Goal: Task Accomplishment & Management: Manage account settings

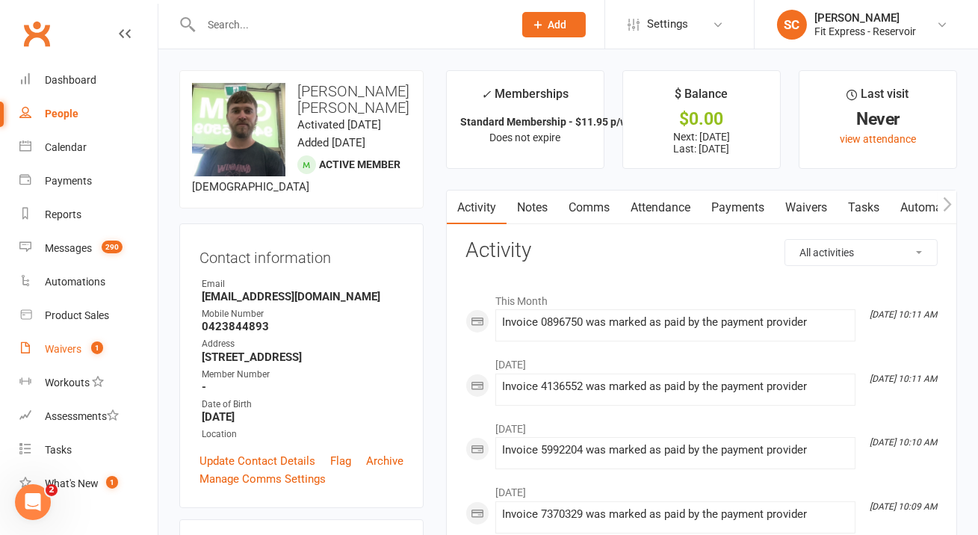
click at [58, 361] on link "Waivers 1" at bounding box center [88, 349] width 138 height 34
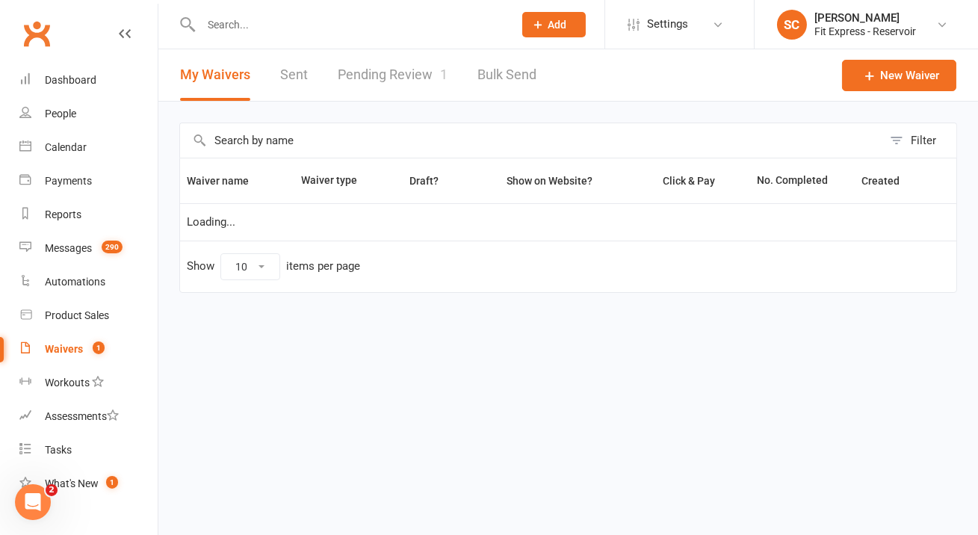
click at [428, 64] on link "Pending Review 1" at bounding box center [393, 75] width 110 height 52
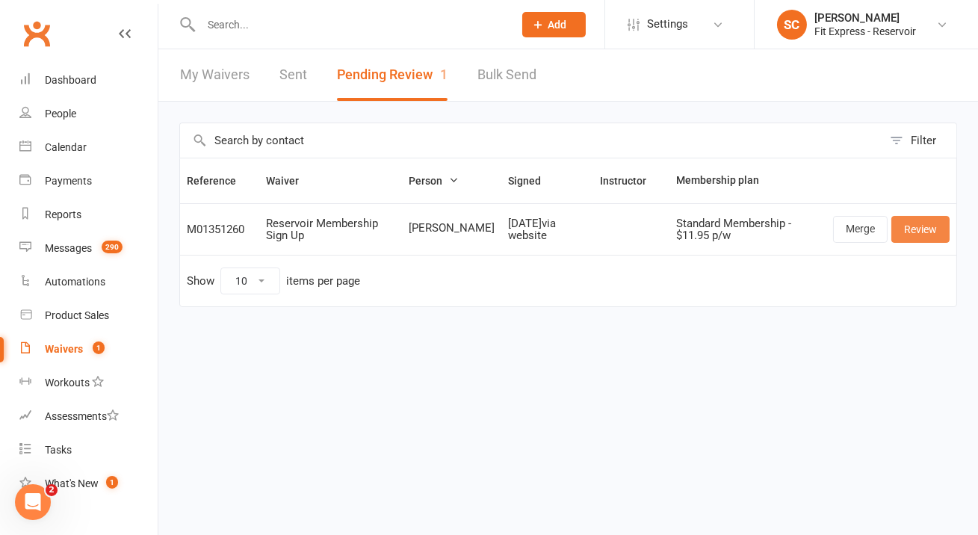
click at [929, 232] on link "Review" at bounding box center [920, 229] width 58 height 27
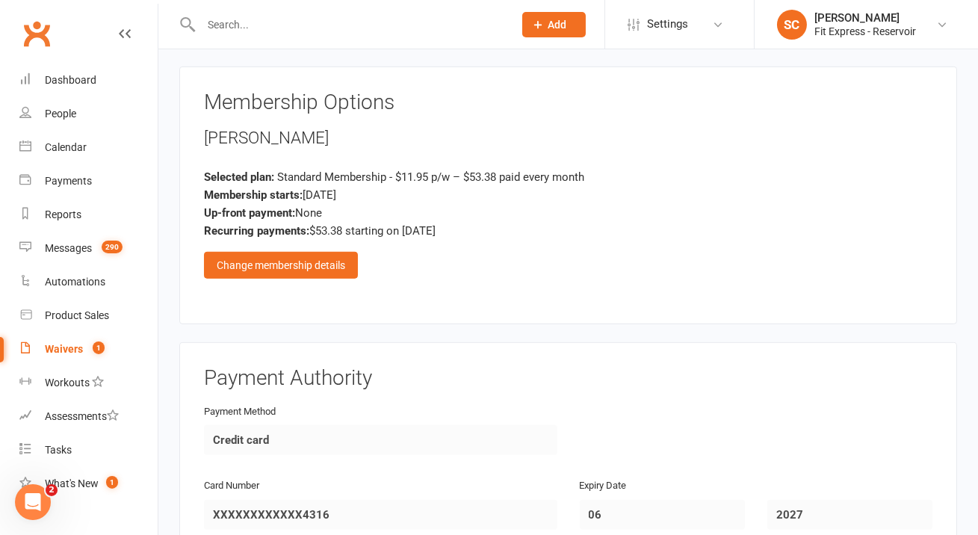
scroll to position [1740, 0]
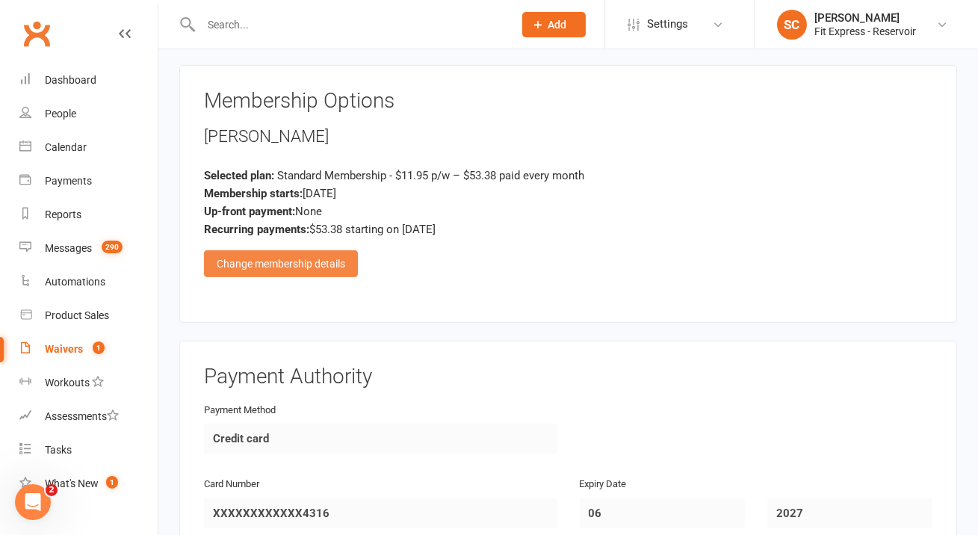
click at [320, 250] on div "Change membership details" at bounding box center [281, 263] width 154 height 27
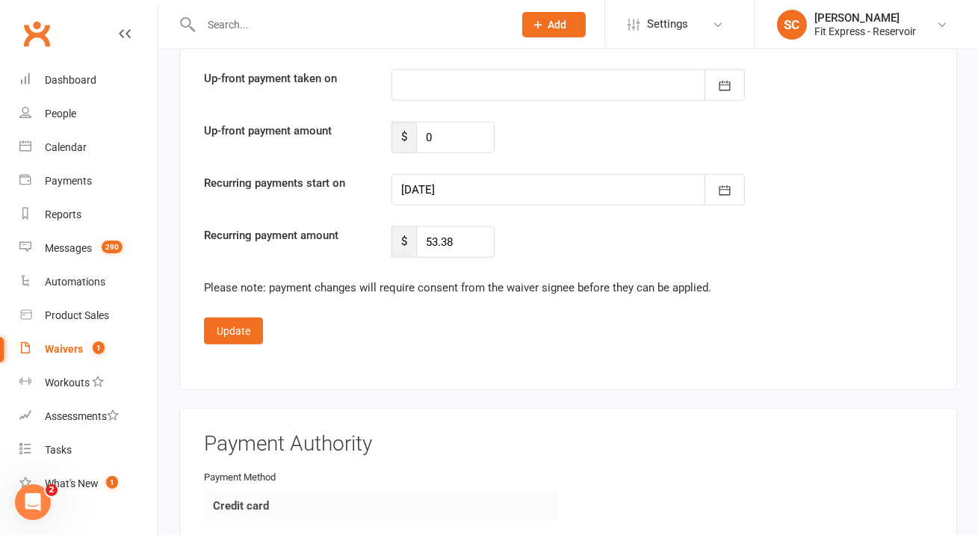
scroll to position [2885, 0]
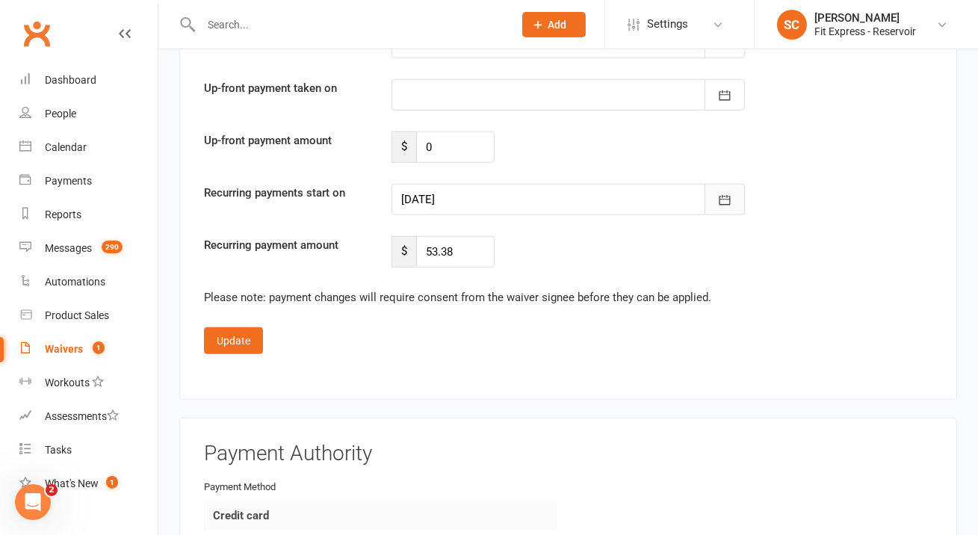
click at [719, 193] on icon "button" at bounding box center [724, 200] width 15 height 15
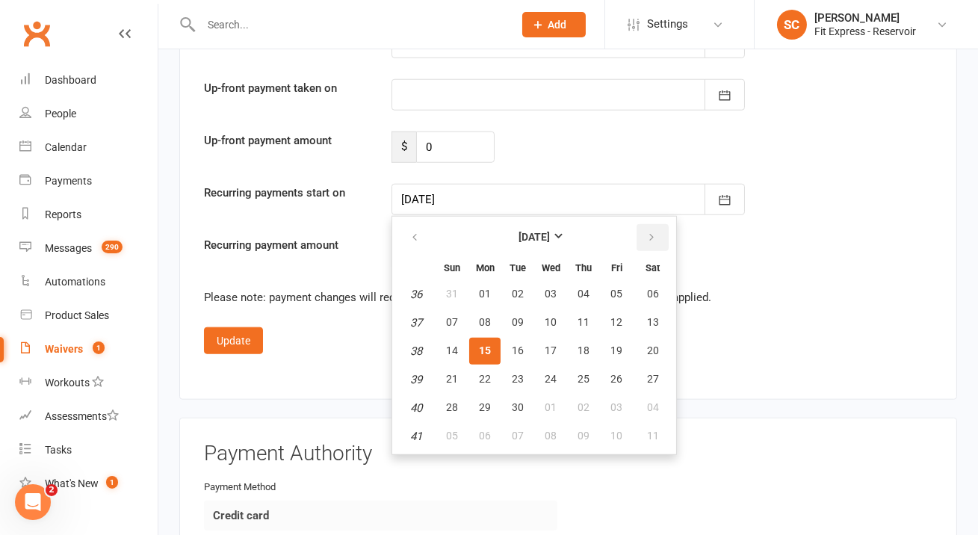
click at [651, 232] on icon "button" at bounding box center [651, 238] width 10 height 12
click at [545, 288] on span "01" at bounding box center [550, 294] width 12 height 12
type input "[DATE]"
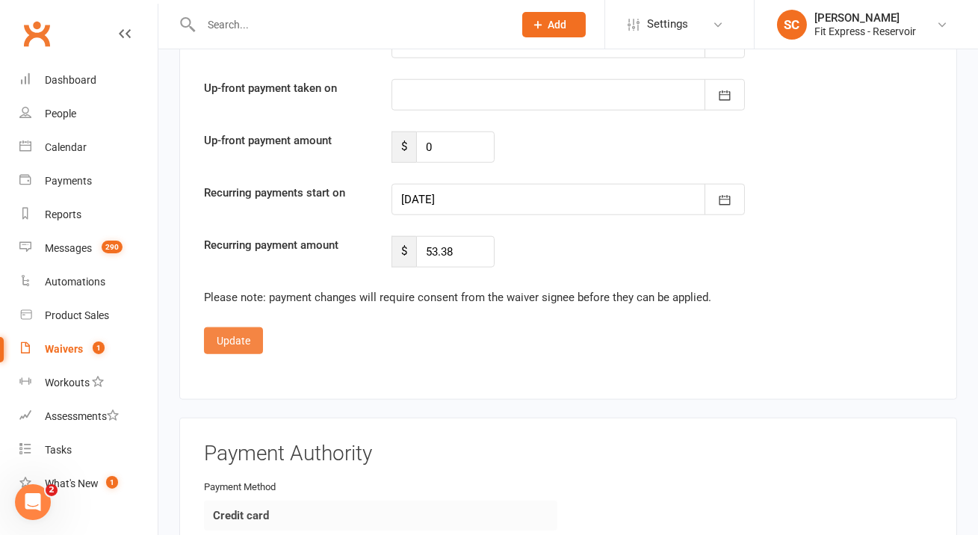
click at [236, 327] on button "Update" at bounding box center [233, 340] width 59 height 27
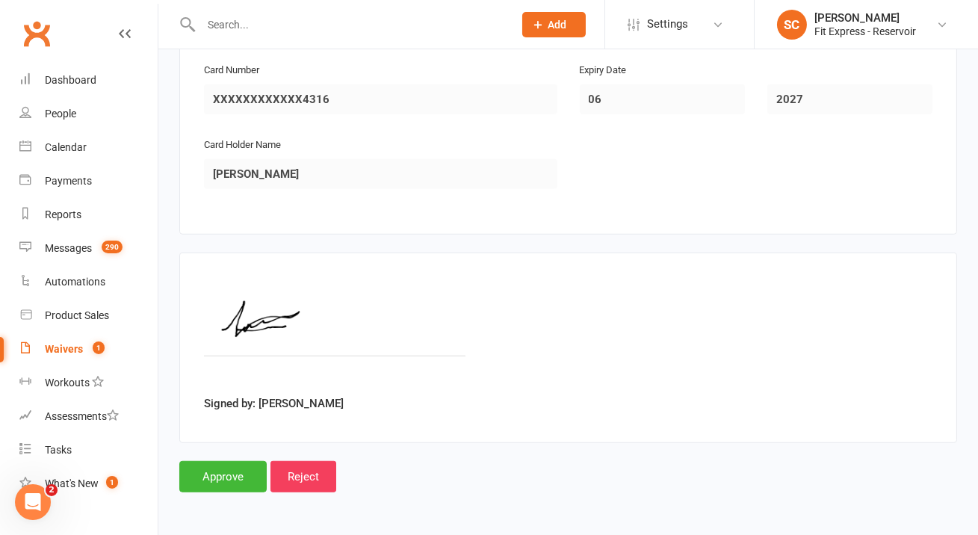
scroll to position [2128, 0]
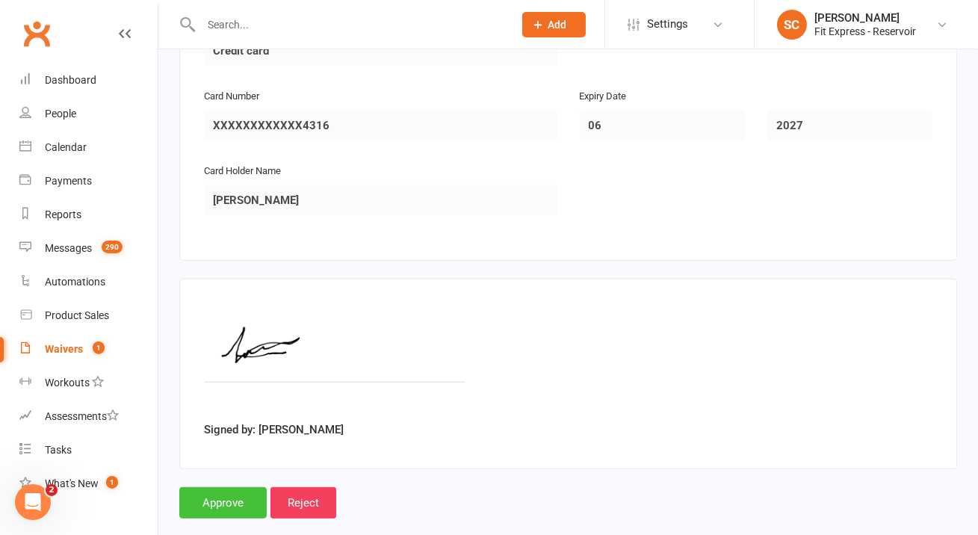
click at [221, 487] on input "Approve" at bounding box center [222, 502] width 87 height 31
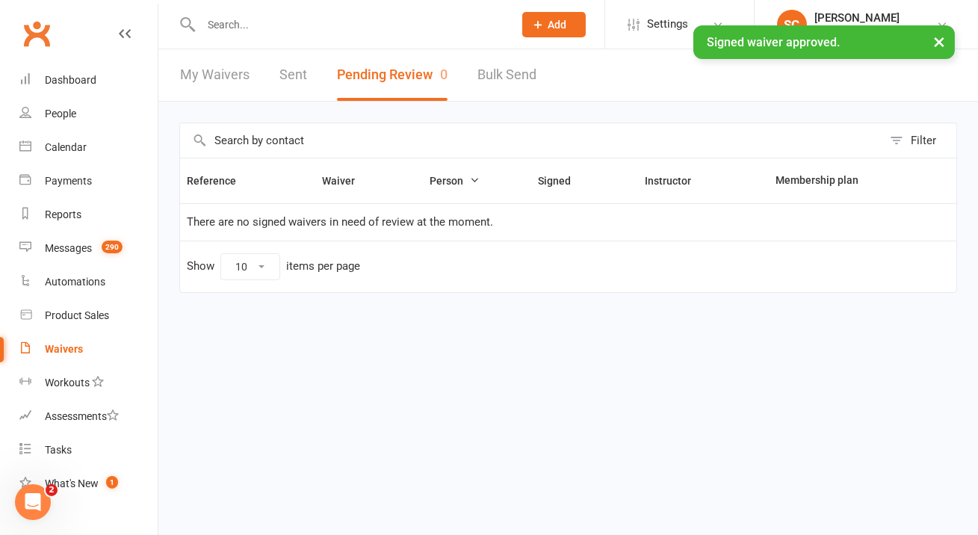
click at [220, 25] on div "× Signed waiver approved." at bounding box center [479, 25] width 958 height 0
click at [223, 23] on input "text" at bounding box center [349, 24] width 306 height 21
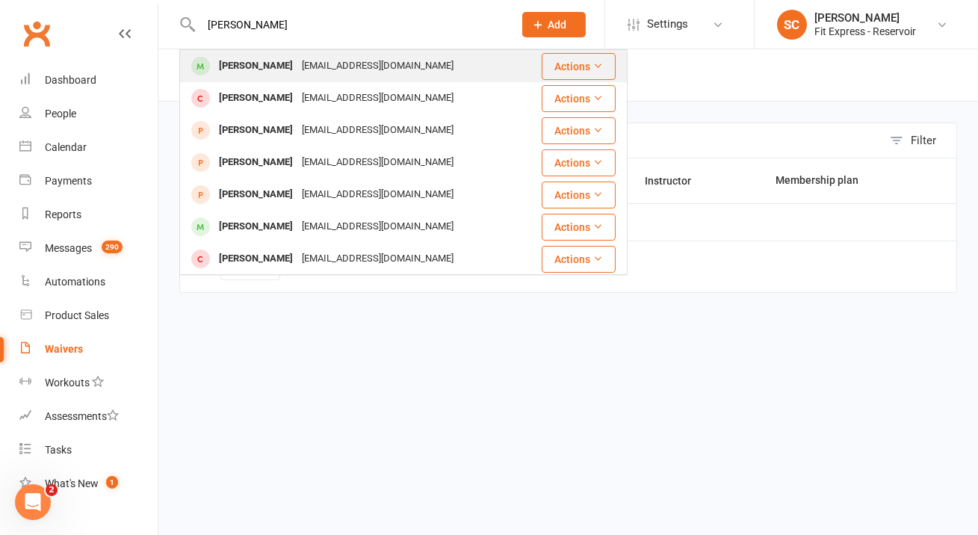
type input "[PERSON_NAME]"
click at [233, 66] on div "[PERSON_NAME]" at bounding box center [255, 66] width 83 height 22
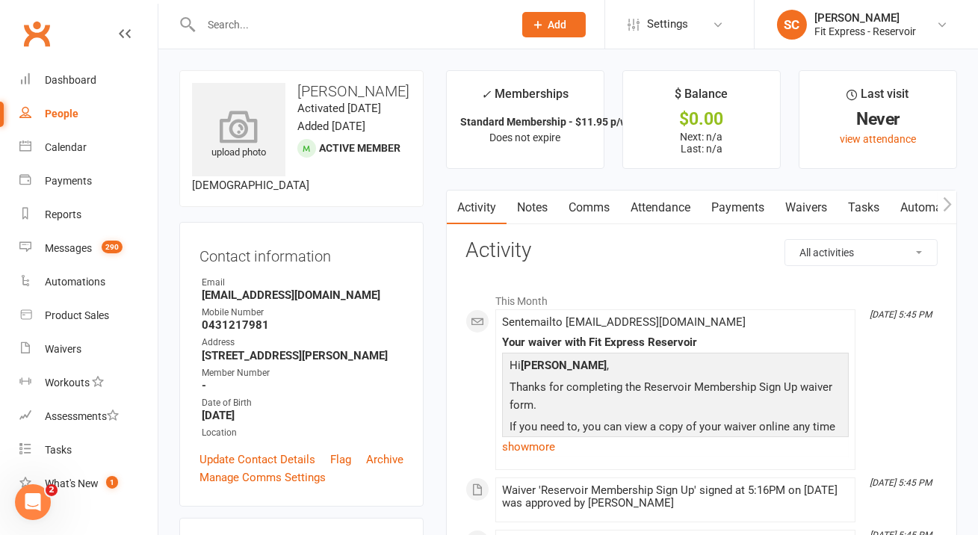
click at [222, 110] on icon at bounding box center [238, 126] width 103 height 33
click at [270, 115] on icon at bounding box center [238, 126] width 103 height 33
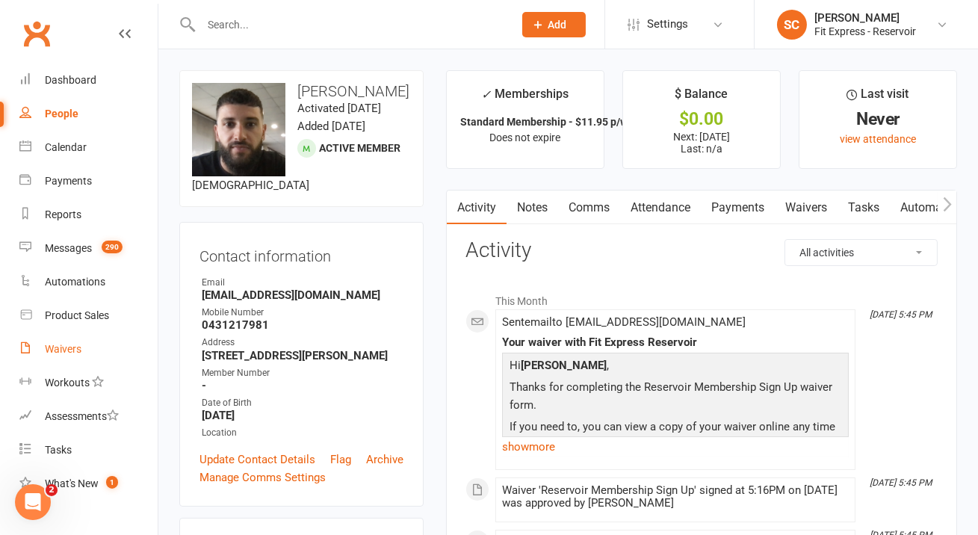
click at [73, 349] on div "Waivers" at bounding box center [63, 349] width 37 height 12
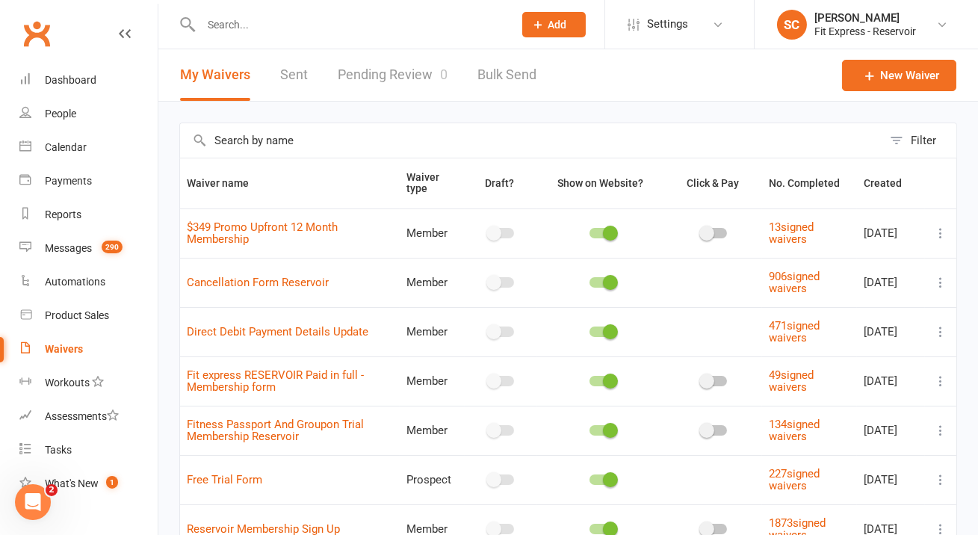
click at [379, 71] on link "Pending Review 0" at bounding box center [393, 75] width 110 height 52
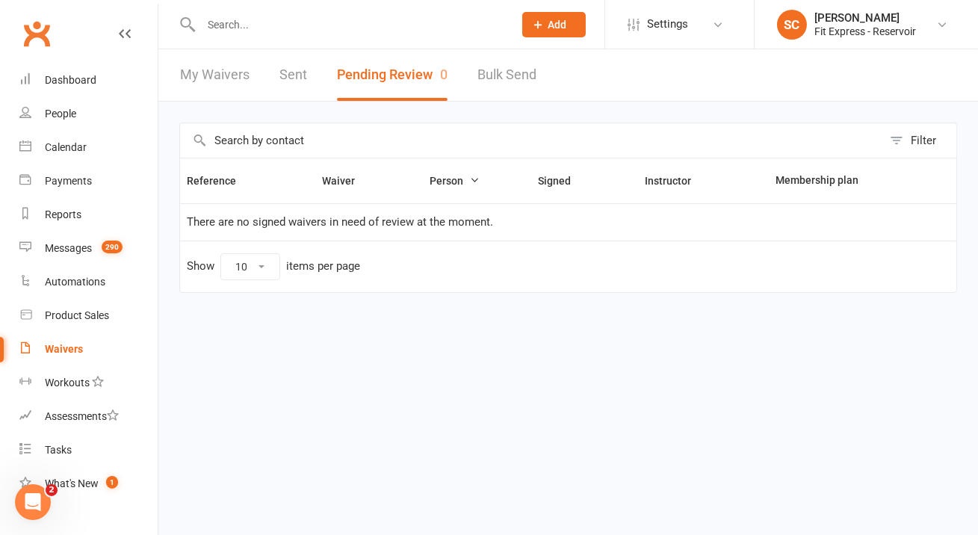
click at [217, 84] on link "My Waivers" at bounding box center [214, 75] width 69 height 52
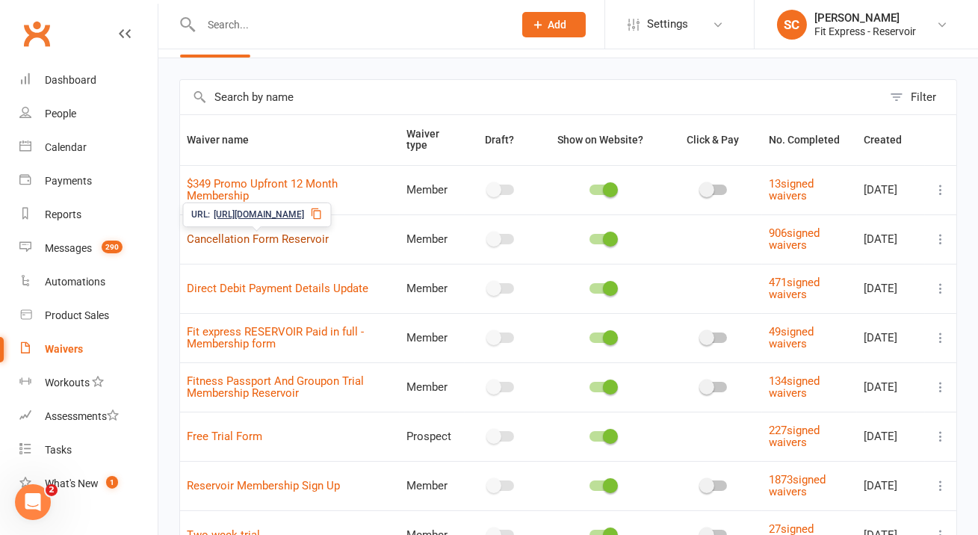
scroll to position [49, 0]
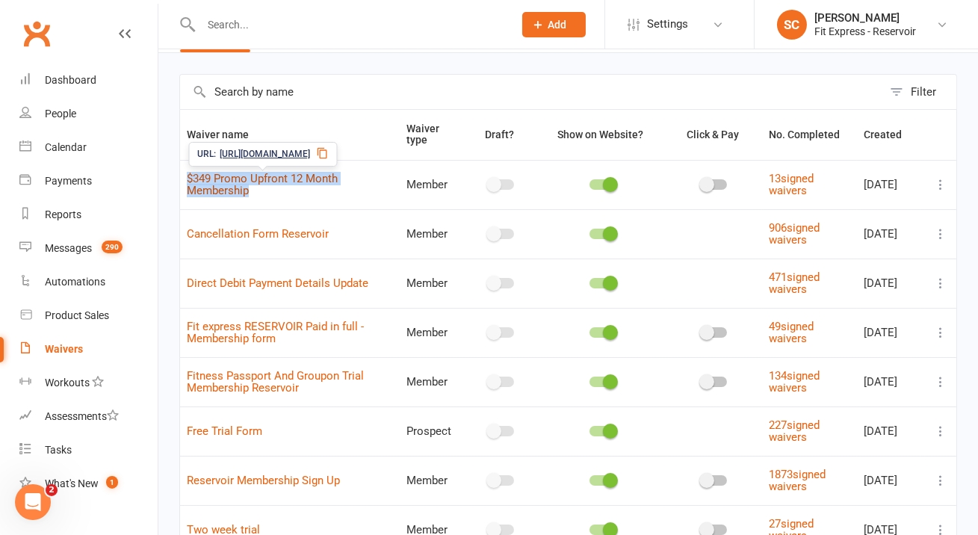
drag, startPoint x: 266, startPoint y: 191, endPoint x: 187, endPoint y: 180, distance: 79.2
click at [187, 180] on td "$349 Promo Upfront 12 Month Membership" at bounding box center [290, 184] width 220 height 49
copy link "$349 Promo Upfront 12 Month Membership"
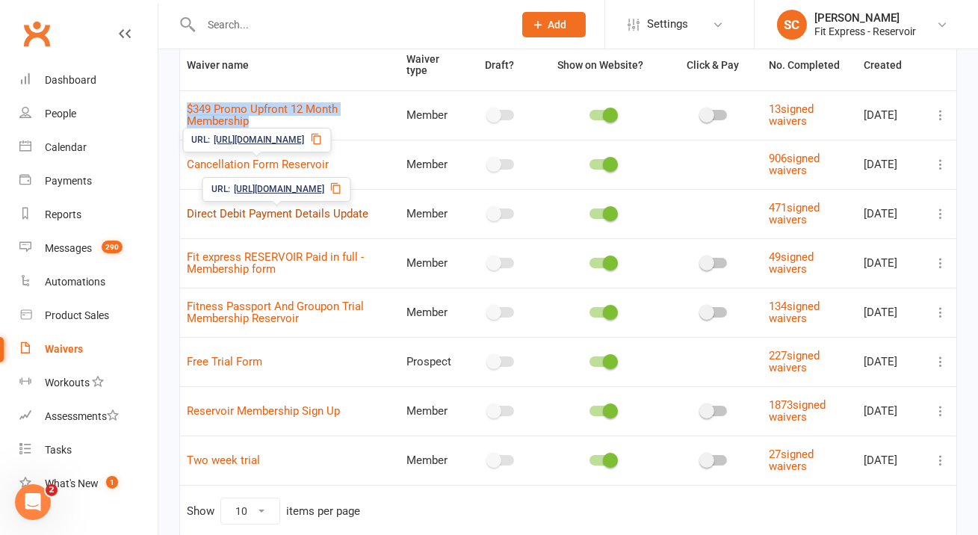
scroll to position [123, 0]
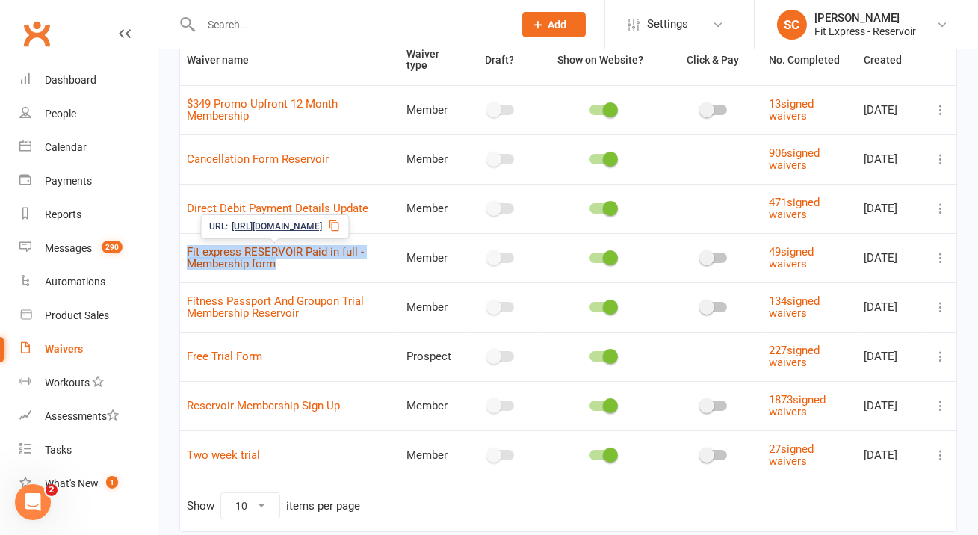
drag, startPoint x: 289, startPoint y: 272, endPoint x: 189, endPoint y: 249, distance: 102.7
click at [189, 249] on td "Fit express RESERVOIR Paid in full - Membership form" at bounding box center [290, 257] width 220 height 49
copy link "Fit express RESERVOIR Paid in full - Membership form"
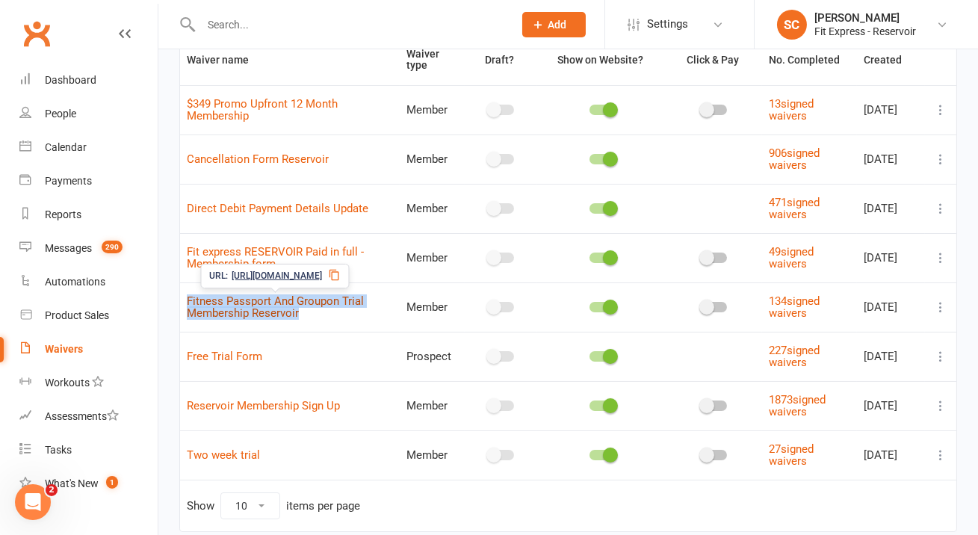
drag, startPoint x: 315, startPoint y: 312, endPoint x: 187, endPoint y: 300, distance: 128.3
click at [187, 300] on span "Fitness Passport And Groupon Trial Membership Reservoir" at bounding box center [275, 307] width 177 height 41
copy link "Fitness Passport And Groupon Trial Membership Reservoir"
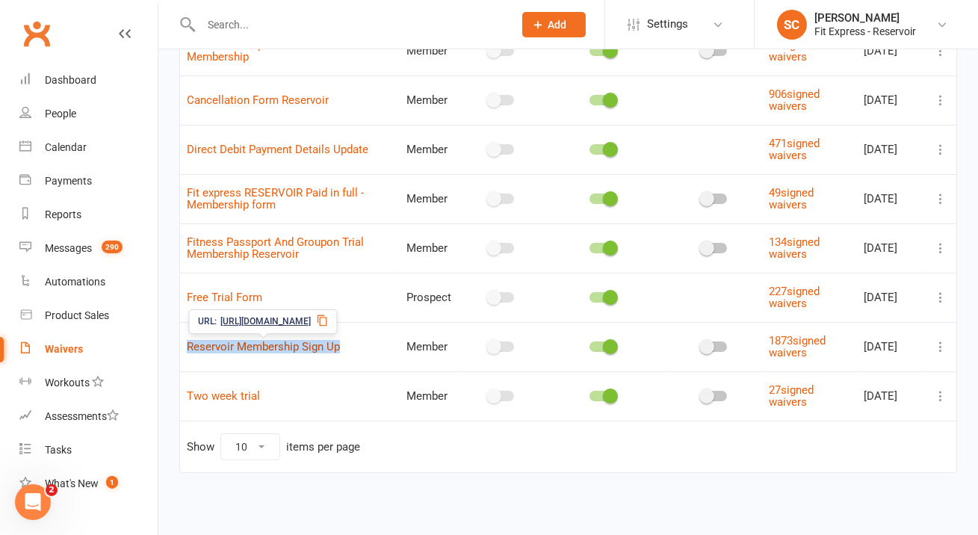
drag, startPoint x: 357, startPoint y: 350, endPoint x: 187, endPoint y: 350, distance: 170.3
click at [187, 350] on td "Reservoir Membership Sign Up" at bounding box center [290, 346] width 220 height 49
copy link "Reservoir Membership Sign Up"
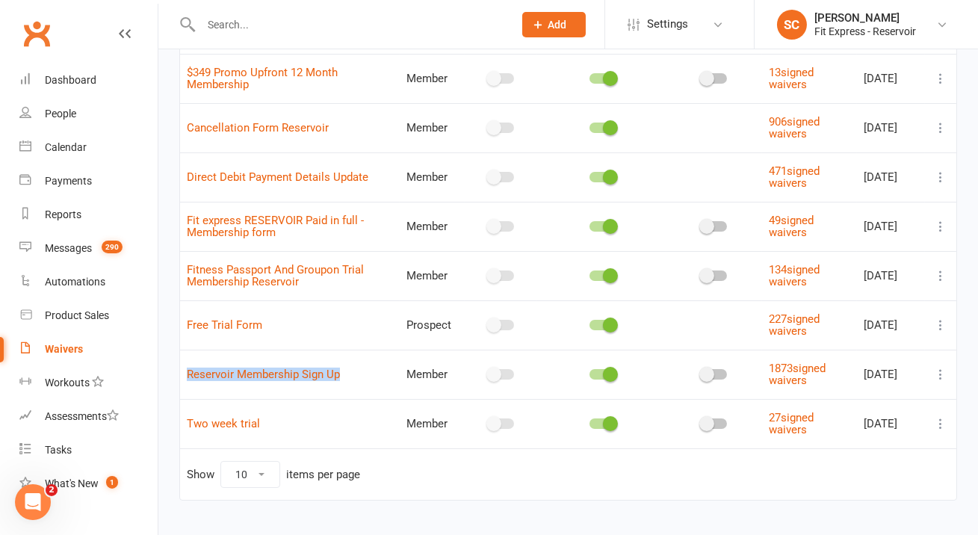
scroll to position [93, 0]
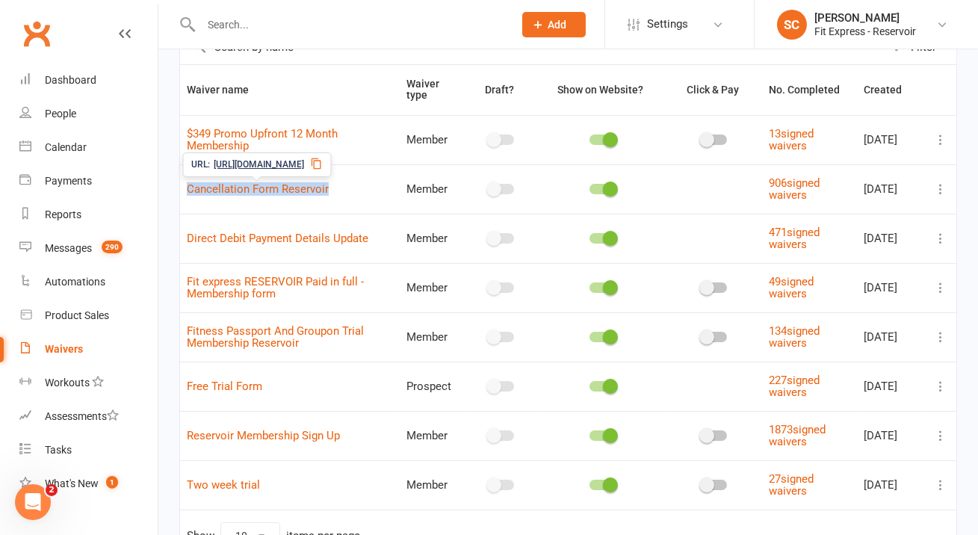
drag, startPoint x: 332, startPoint y: 193, endPoint x: 187, endPoint y: 187, distance: 145.7
click at [186, 187] on td "Cancellation Form Reservoir" at bounding box center [290, 188] width 220 height 49
copy link "Cancellation Form Reservoir"
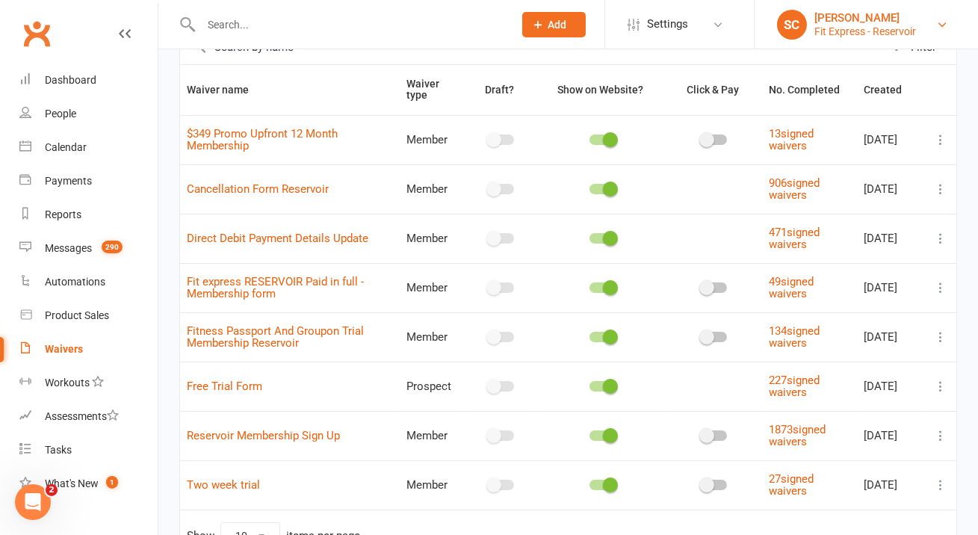
click at [908, 29] on div "Fit Express - Reservoir" at bounding box center [865, 31] width 102 height 13
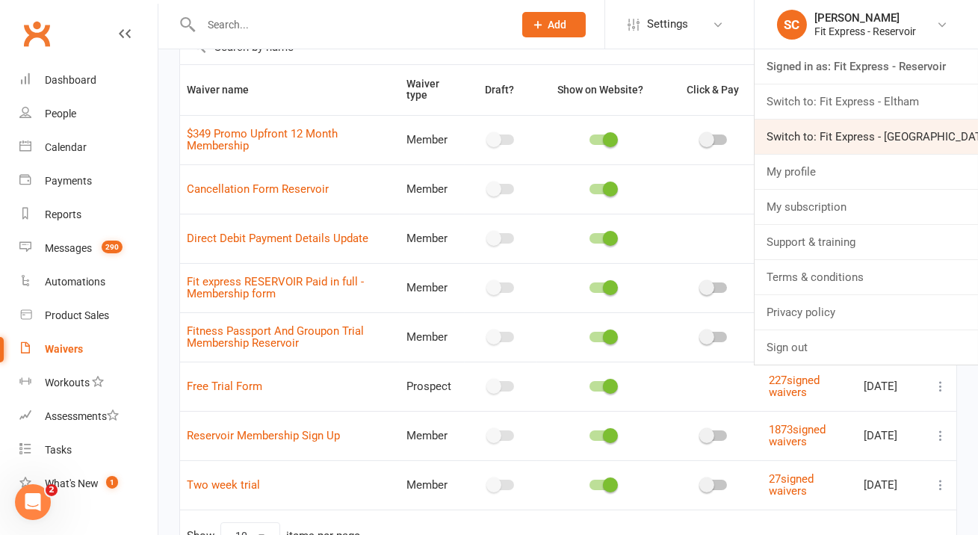
click at [903, 125] on link "Switch to: Fit Express - [GEOGRAPHIC_DATA]" at bounding box center [865, 137] width 223 height 34
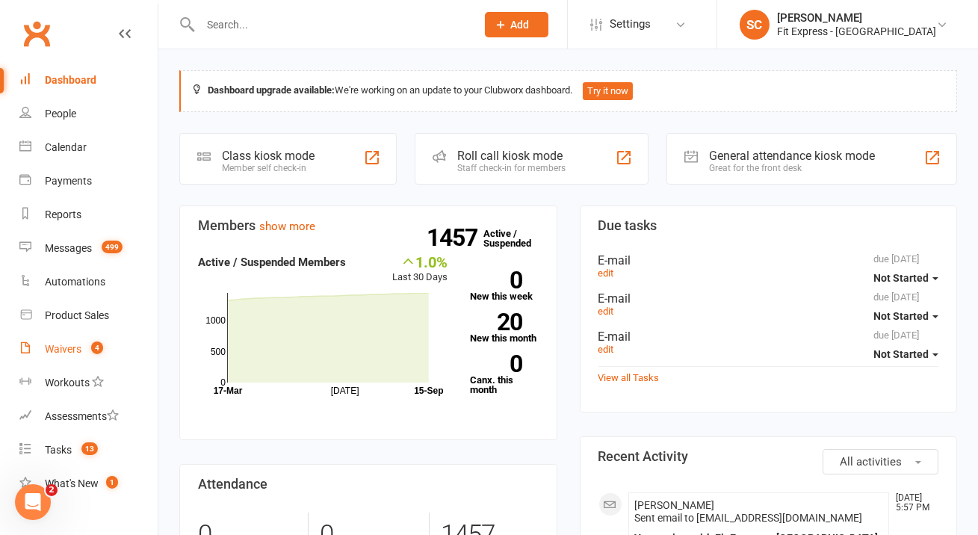
click at [62, 348] on div "Waivers" at bounding box center [63, 349] width 37 height 12
click at [63, 347] on div "Waivers" at bounding box center [63, 349] width 37 height 12
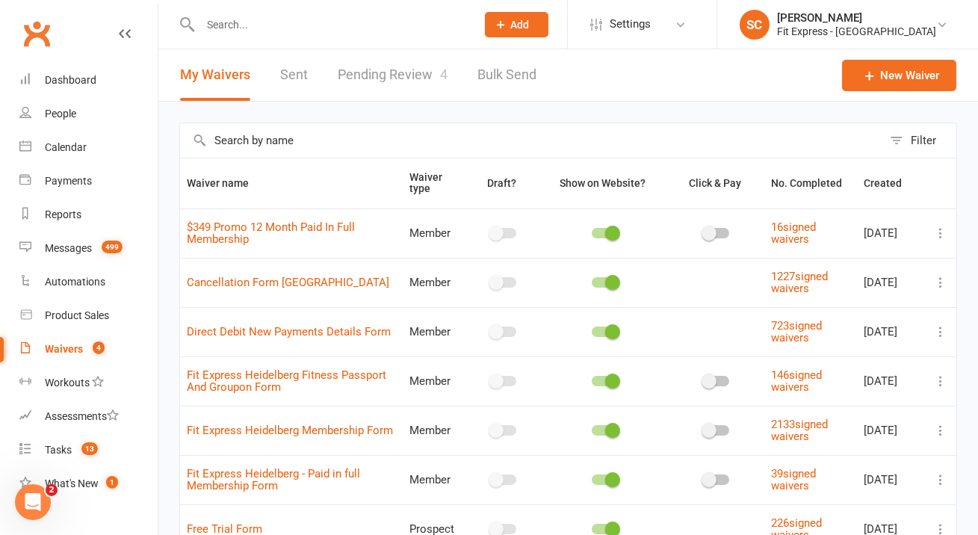
click at [275, 249] on td "$349 Promo 12 Month Paid In Full Membership" at bounding box center [291, 232] width 223 height 49
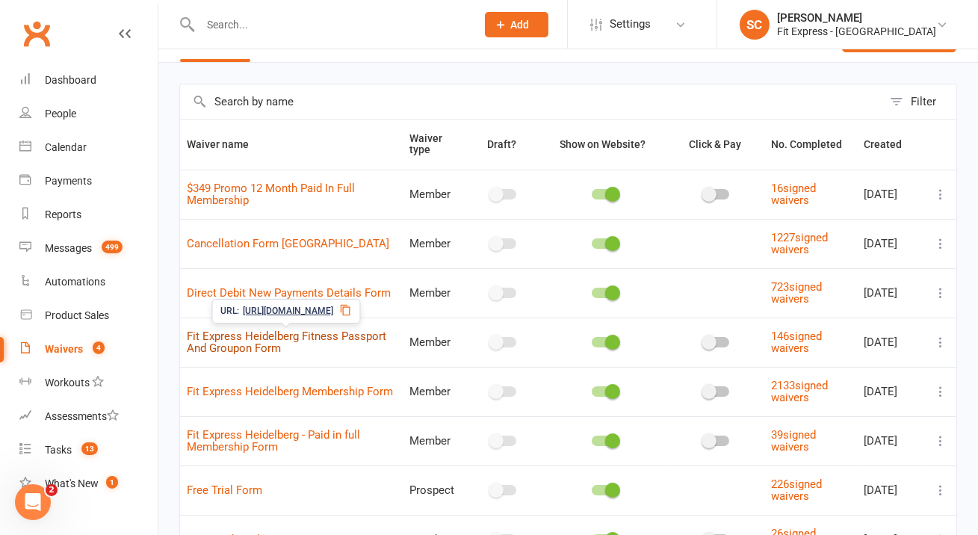
scroll to position [64, 0]
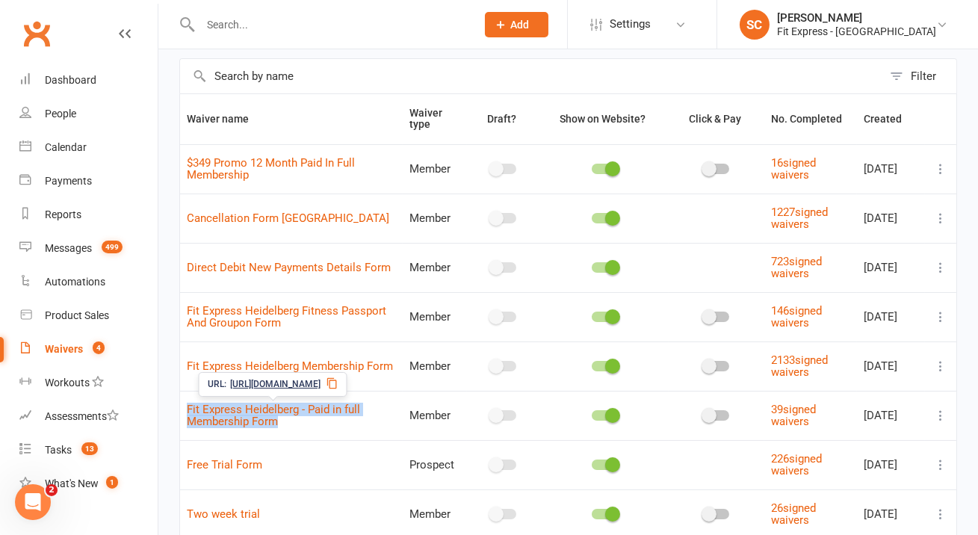
drag, startPoint x: 288, startPoint y: 422, endPoint x: 186, endPoint y: 411, distance: 102.9
click at [186, 411] on td "Fit Express Heidelberg - Paid in full Membership Form" at bounding box center [291, 415] width 223 height 49
copy link "Fit Express Heidelberg - Paid in full Membership Form"
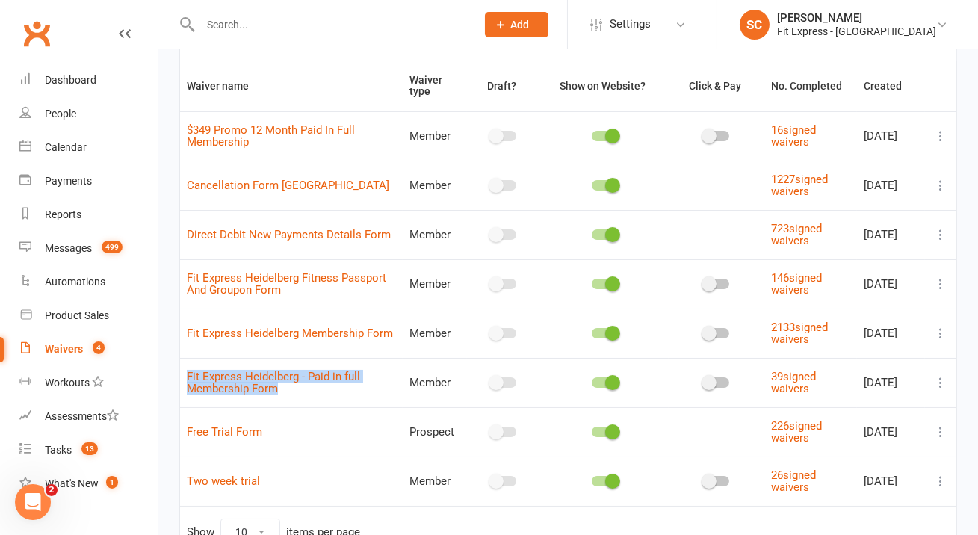
scroll to position [114, 0]
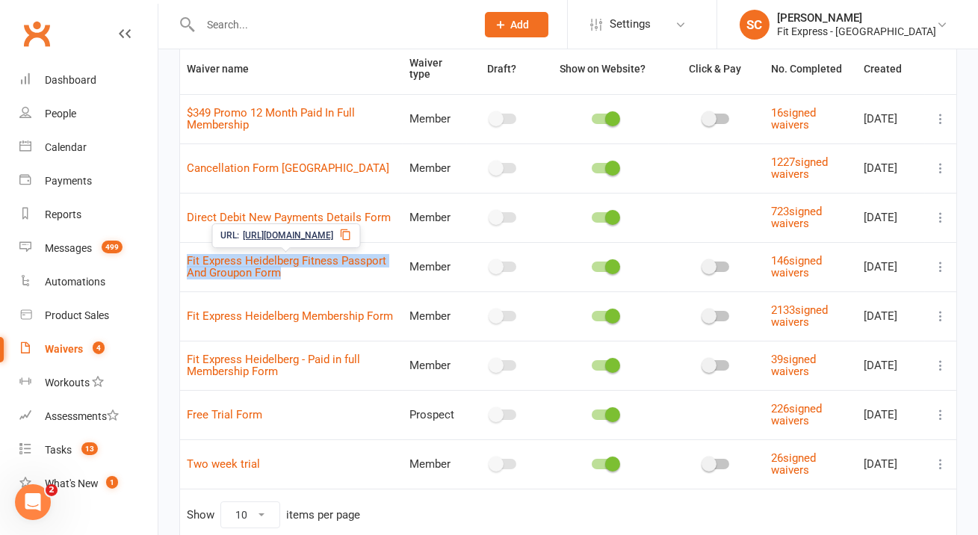
drag, startPoint x: 289, startPoint y: 277, endPoint x: 183, endPoint y: 264, distance: 106.9
click at [183, 264] on td "Fit Express Heidelberg Fitness Passport And Groupon Form" at bounding box center [291, 266] width 223 height 49
copy link "Fit Express Heidelberg Fitness Passport And Groupon Form"
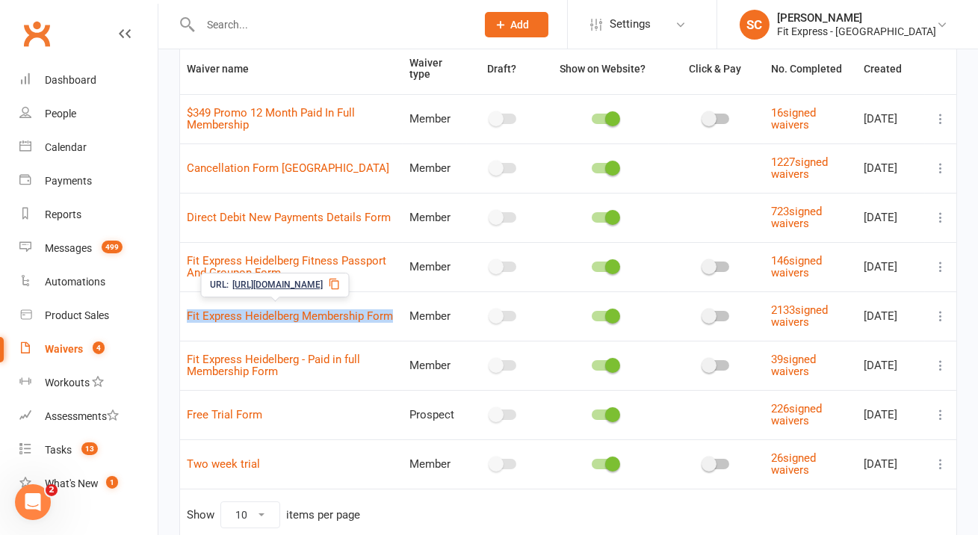
drag, startPoint x: 253, startPoint y: 320, endPoint x: 184, endPoint y: 314, distance: 69.0
click at [184, 314] on td "Fit Express Heidelberg Membership Form" at bounding box center [291, 315] width 223 height 49
copy link "Fit Express Heidelberg Membership Form"
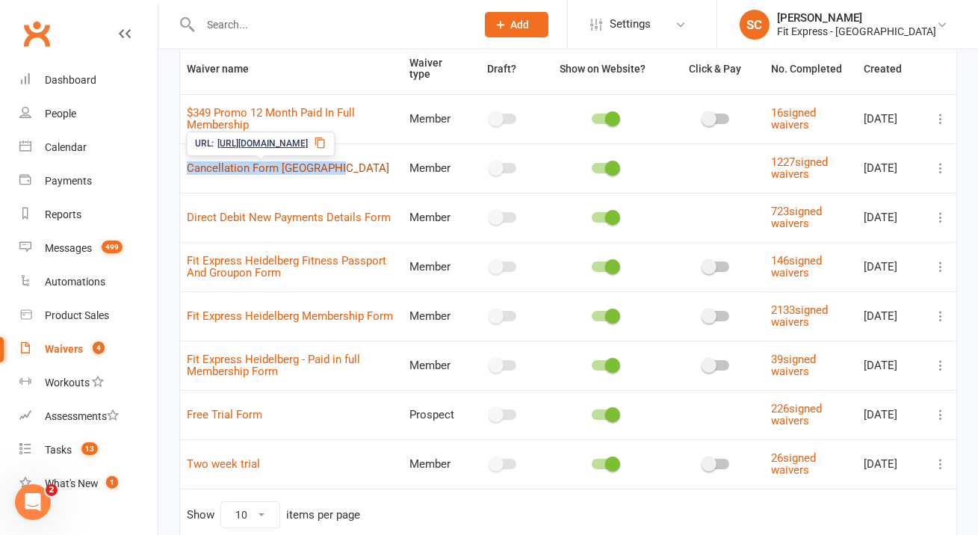
drag, startPoint x: 361, startPoint y: 175, endPoint x: 187, endPoint y: 165, distance: 175.0
click at [187, 165] on td "Cancellation Form Heidelberg" at bounding box center [291, 167] width 223 height 49
copy link "Cancellation Form Heidelberg"
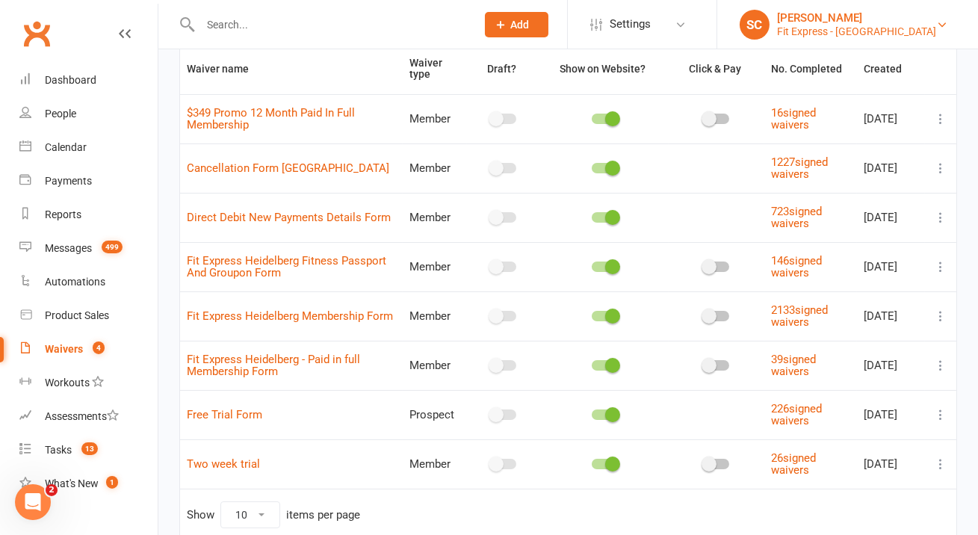
click at [917, 19] on div "[PERSON_NAME]" at bounding box center [856, 17] width 159 height 13
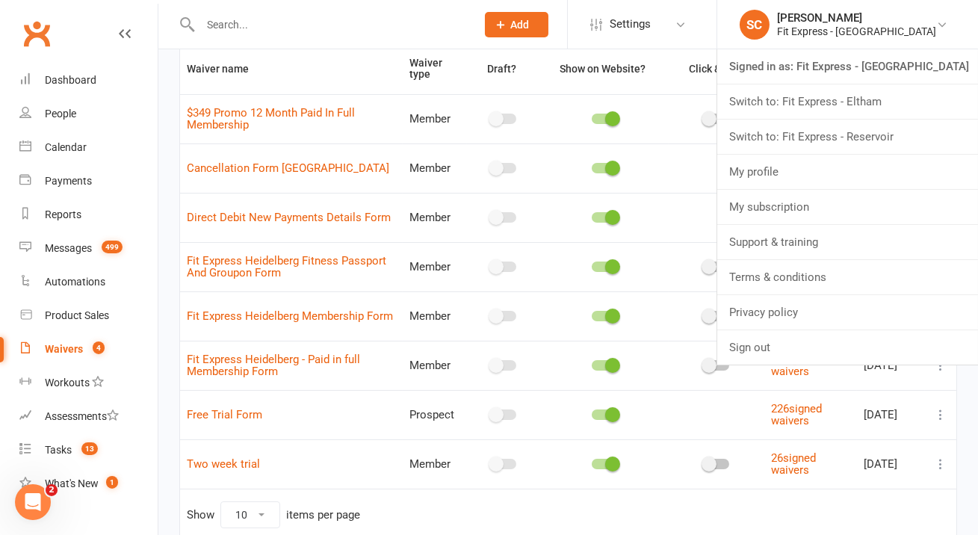
click at [910, 97] on link "Switch to: Fit Express - Eltham" at bounding box center [847, 101] width 261 height 34
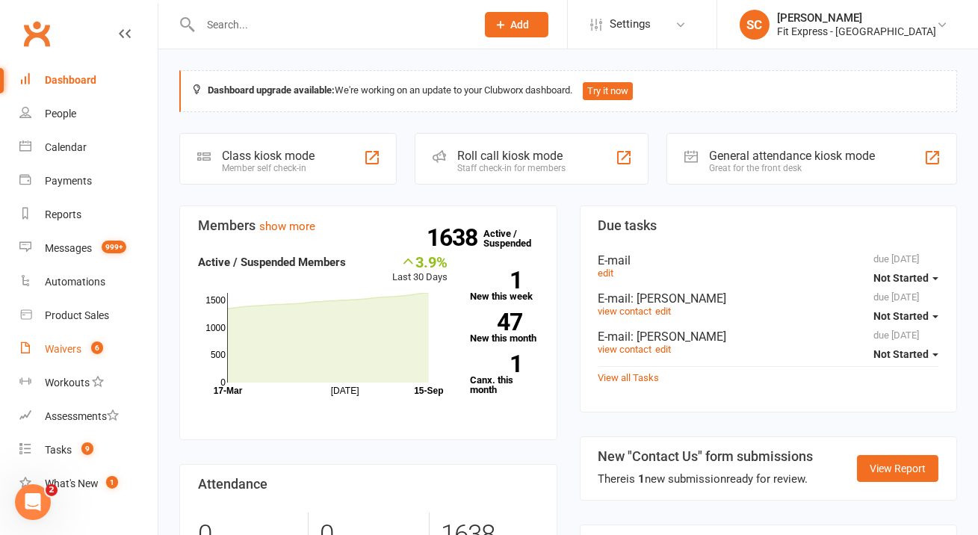
click at [47, 353] on div "Waivers" at bounding box center [63, 349] width 37 height 12
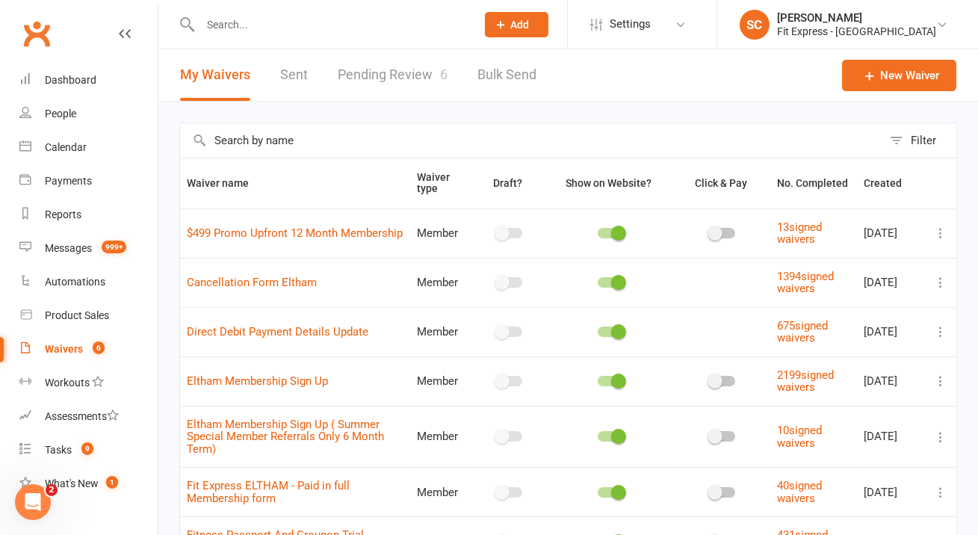
click at [375, 77] on link "Pending Review 6" at bounding box center [393, 75] width 110 height 52
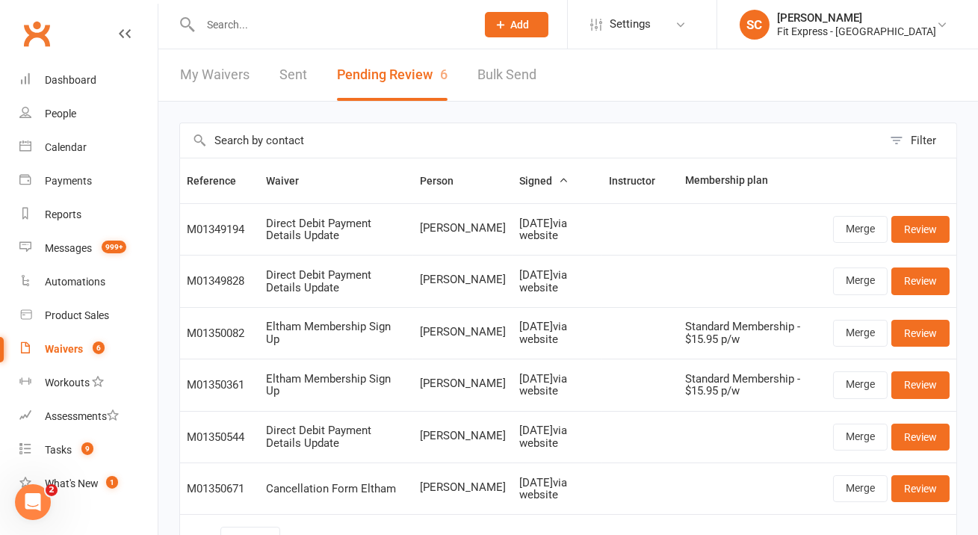
click at [210, 76] on link "My Waivers" at bounding box center [214, 75] width 69 height 52
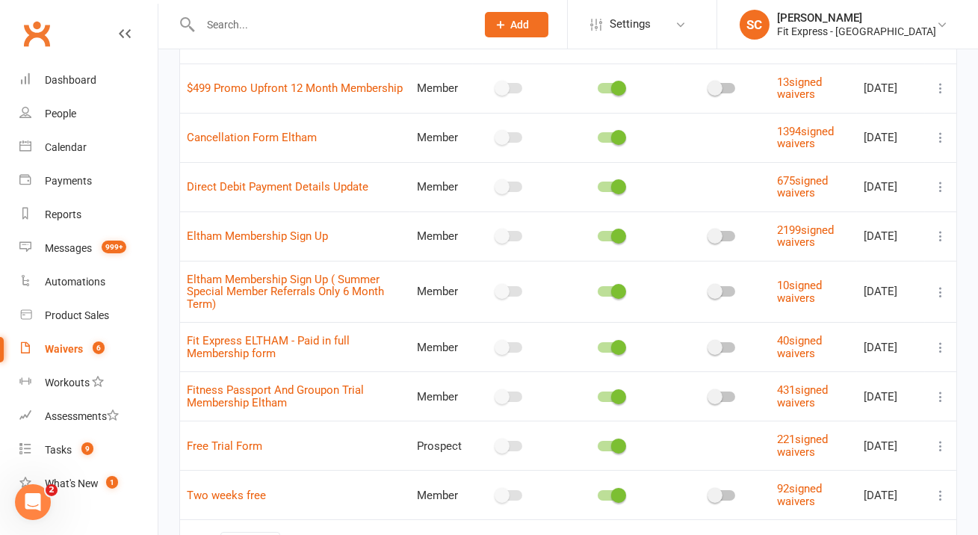
scroll to position [149, 0]
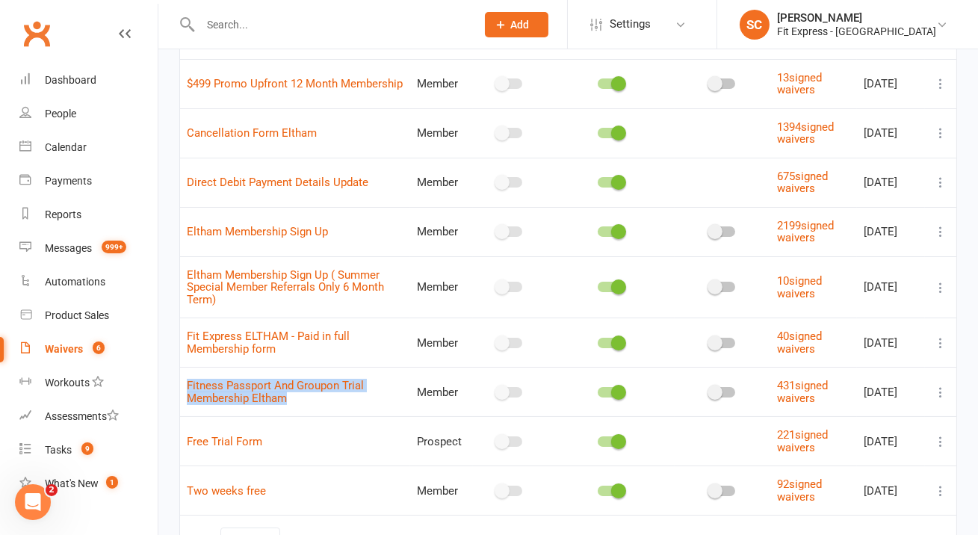
drag, startPoint x: 306, startPoint y: 406, endPoint x: 182, endPoint y: 387, distance: 125.5
click at [182, 387] on td "Fitness Passport And Groupon Trial Membership Eltham" at bounding box center [295, 391] width 230 height 49
copy link "Fitness Passport And Groupon Trial Membership Eltham"
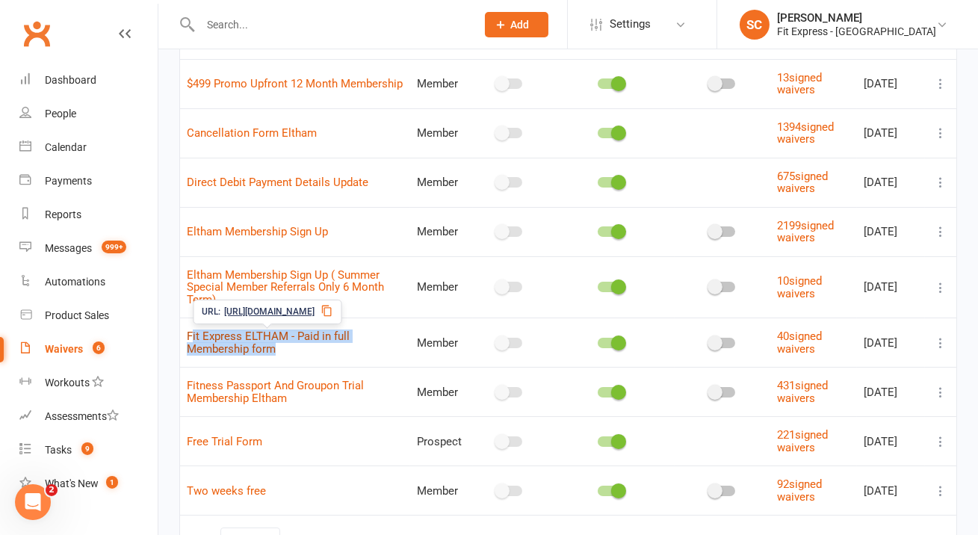
drag, startPoint x: 297, startPoint y: 353, endPoint x: 193, endPoint y: 330, distance: 106.2
click at [193, 330] on td "Fit Express ELTHAM - Paid in full Membership form" at bounding box center [295, 341] width 230 height 49
click at [295, 345] on span "Fit Express ELTHAM - Paid in full Membership form" at bounding box center [268, 342] width 163 height 41
drag, startPoint x: 284, startPoint y: 349, endPoint x: 184, endPoint y: 324, distance: 102.3
click at [184, 324] on td "Fit Express ELTHAM - Paid in full Membership form" at bounding box center [295, 341] width 230 height 49
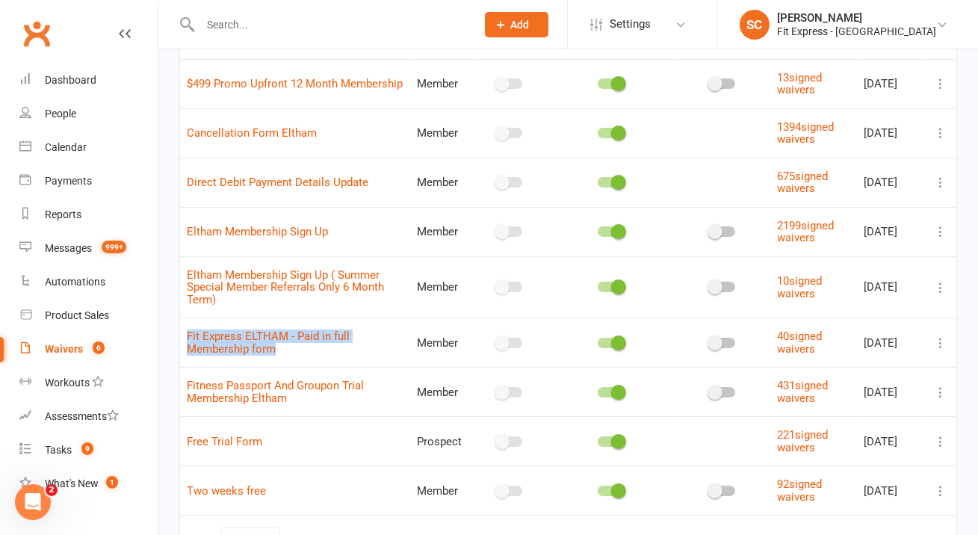
copy link "Fit Express ELTHAM - Paid in full Membership form"
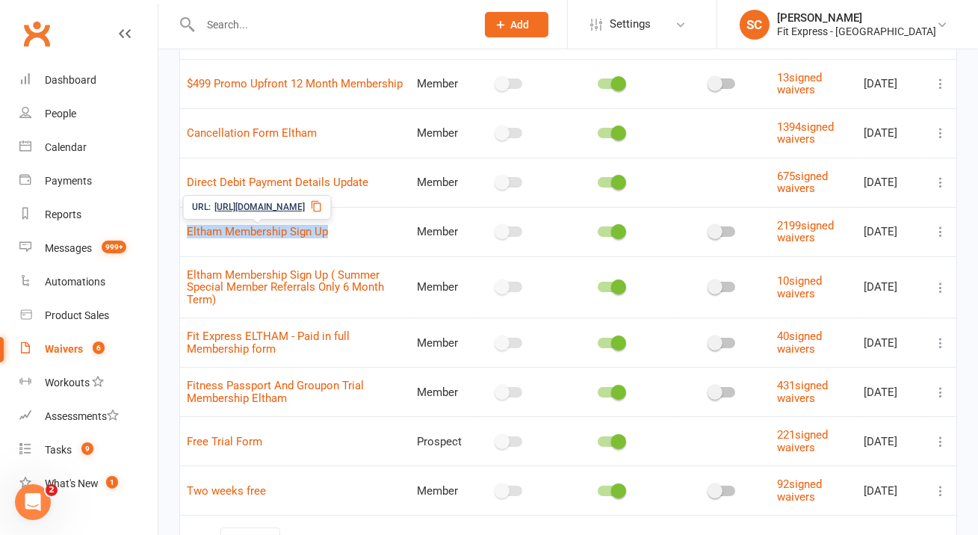
drag, startPoint x: 349, startPoint y: 228, endPoint x: 213, endPoint y: 220, distance: 136.2
click at [213, 220] on td "Eltham Membership Sign Up" at bounding box center [295, 231] width 230 height 49
copy link "Eltham Membership Sign Up"
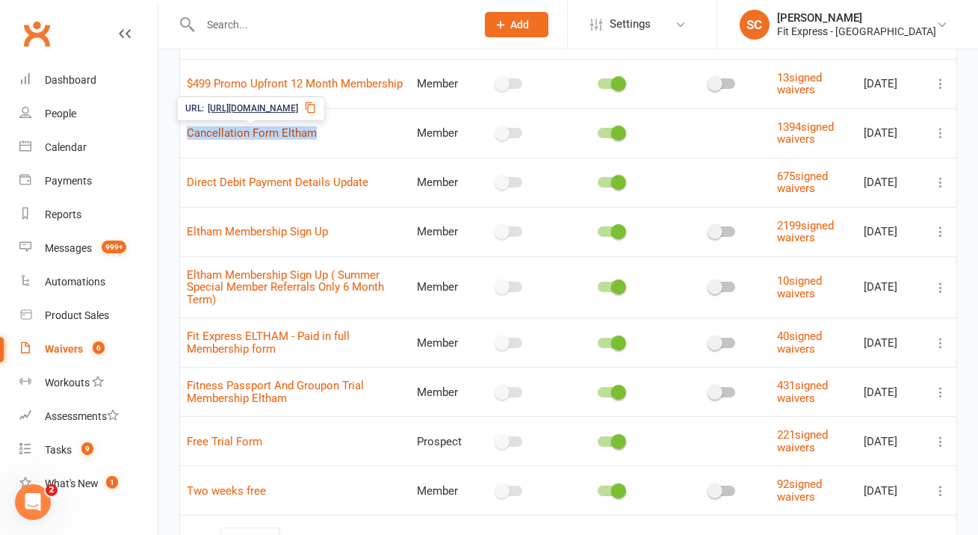
drag, startPoint x: 333, startPoint y: 129, endPoint x: 187, endPoint y: 131, distance: 145.7
click at [187, 131] on td "Cancellation Form Eltham" at bounding box center [295, 132] width 230 height 49
copy link "Cancellation Form Eltham"
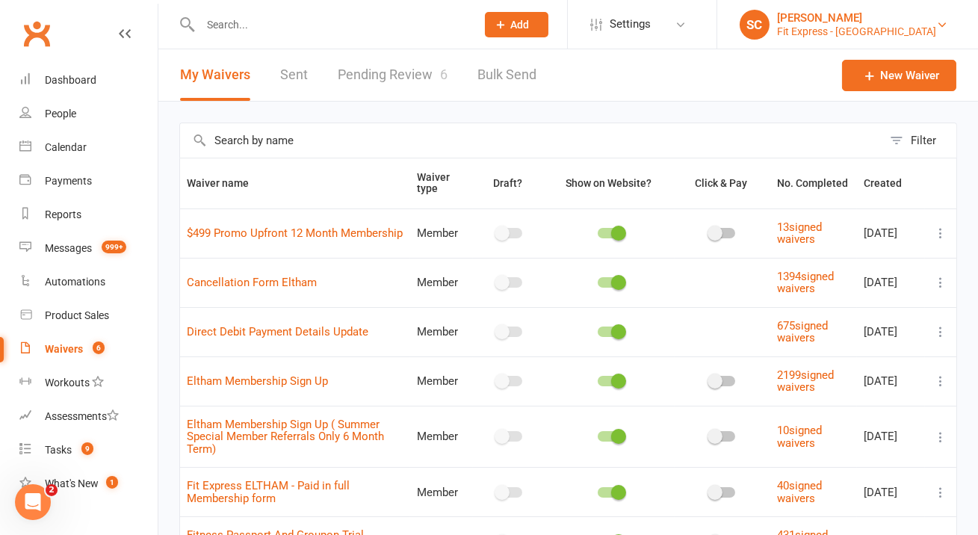
click at [888, 30] on div "Fit Express - Eltham" at bounding box center [856, 31] width 159 height 13
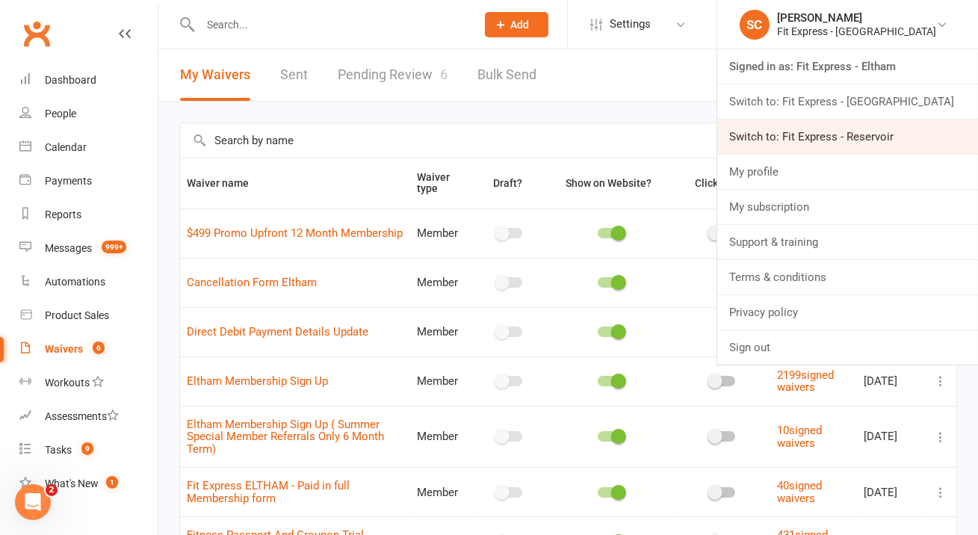
click at [879, 128] on link "Switch to: Fit Express - Reservoir" at bounding box center [847, 137] width 261 height 34
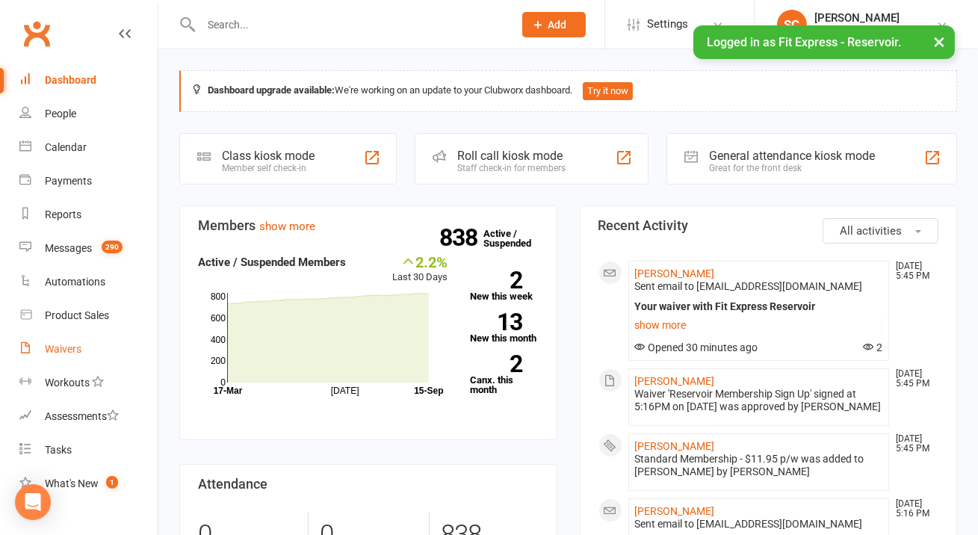
click at [81, 353] on div "Waivers" at bounding box center [63, 349] width 37 height 12
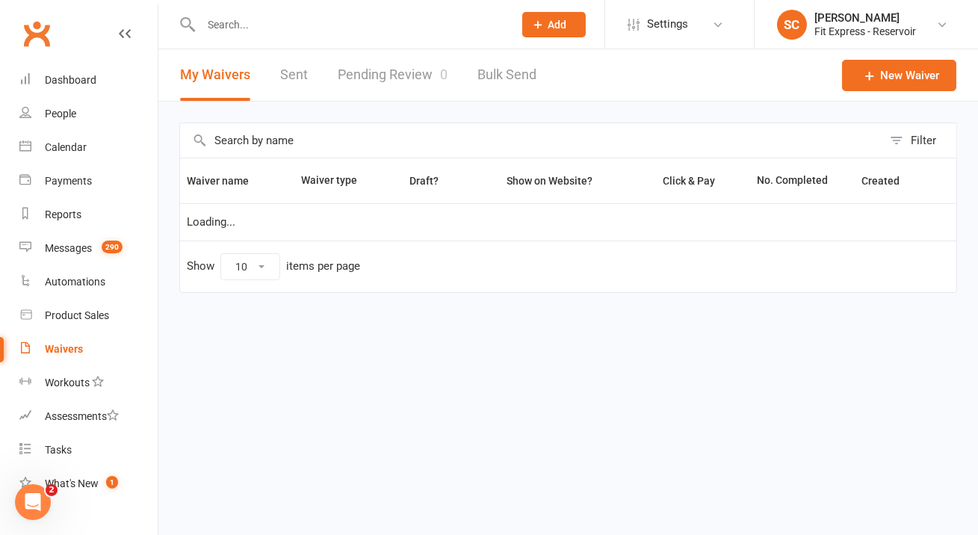
click at [218, 78] on button "My Waivers" at bounding box center [215, 75] width 70 height 52
